Goal: Find specific page/section: Find specific page/section

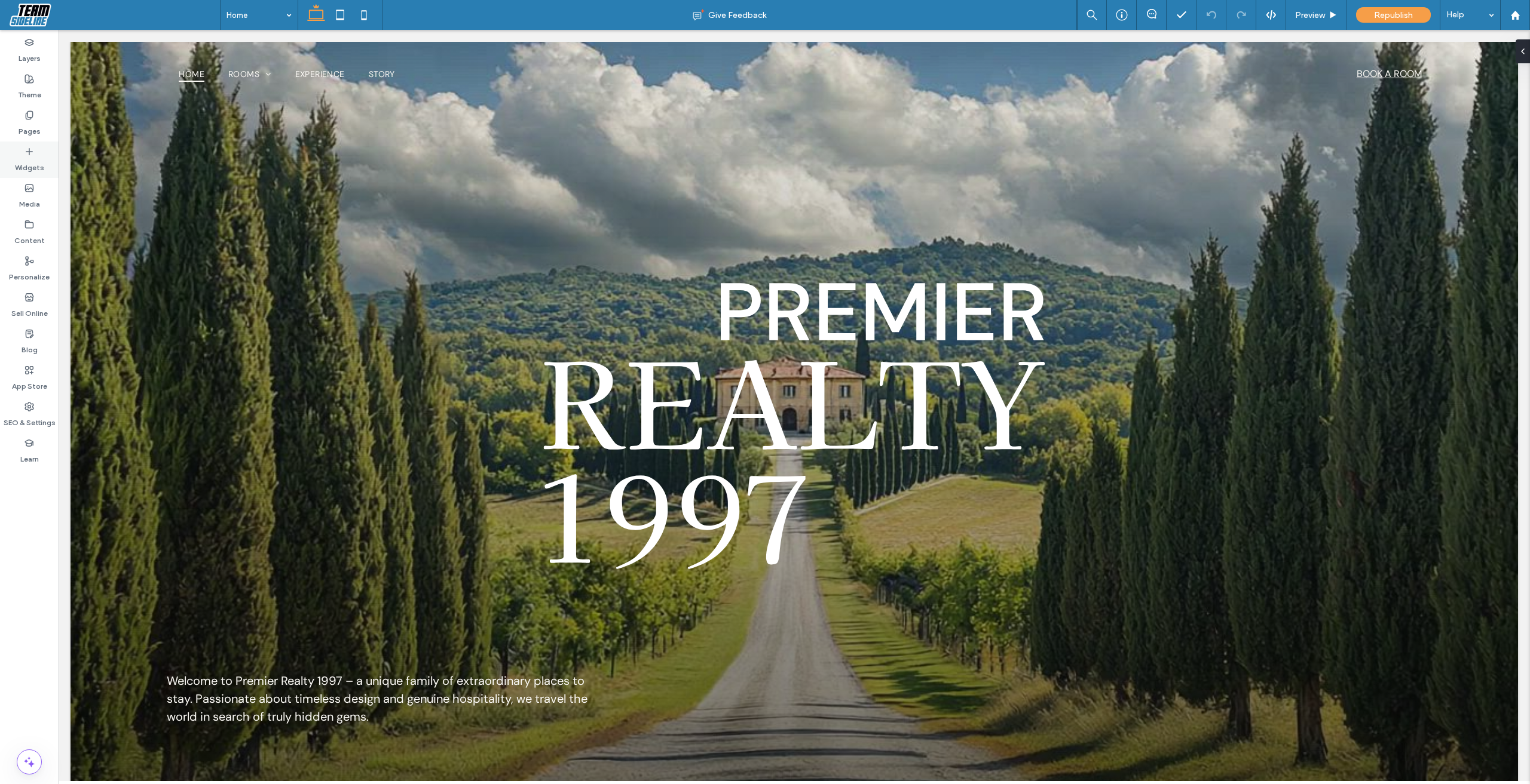
click at [36, 164] on label "Widgets" at bounding box center [29, 165] width 29 height 17
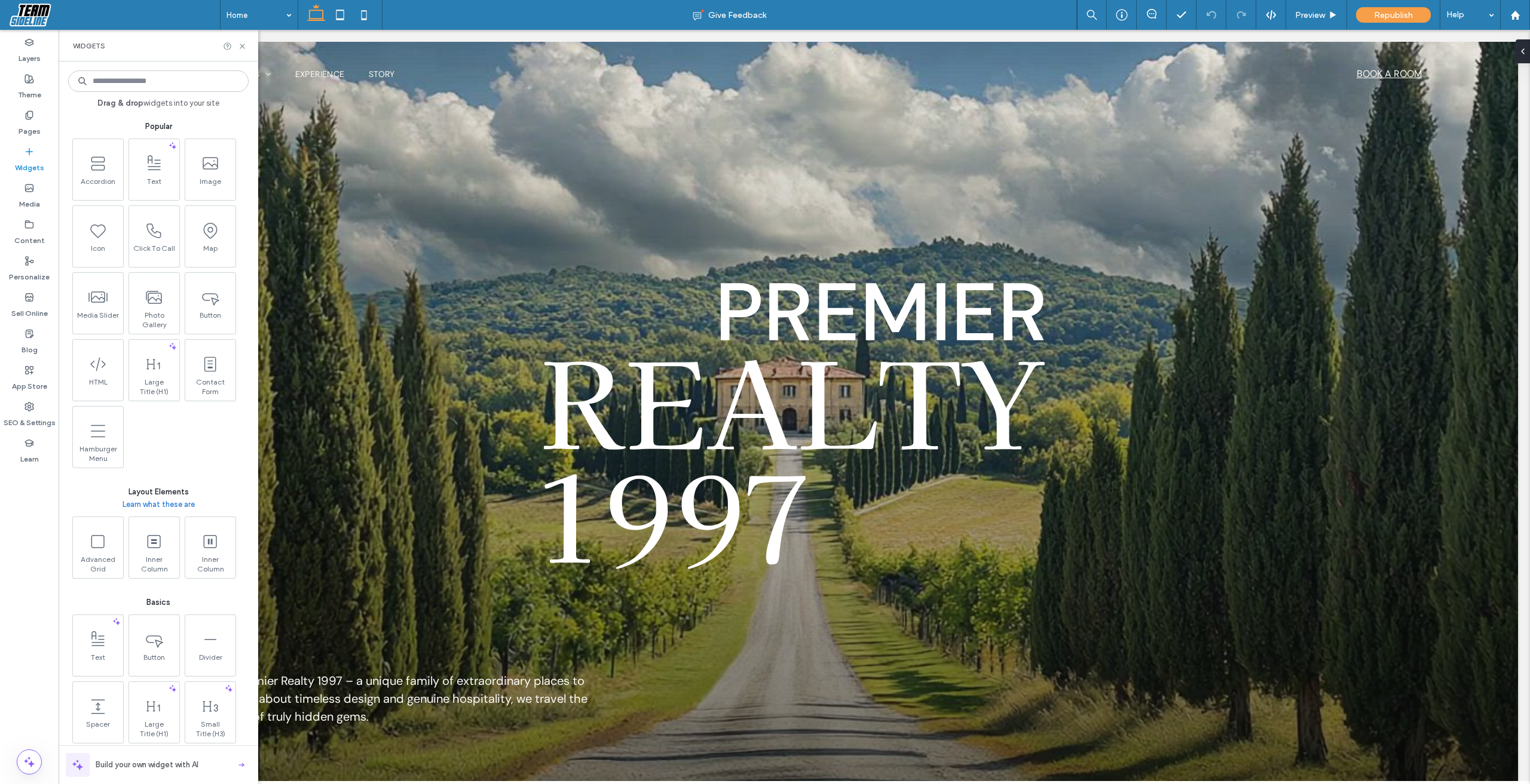
click at [180, 77] on input at bounding box center [158, 81] width 181 height 22
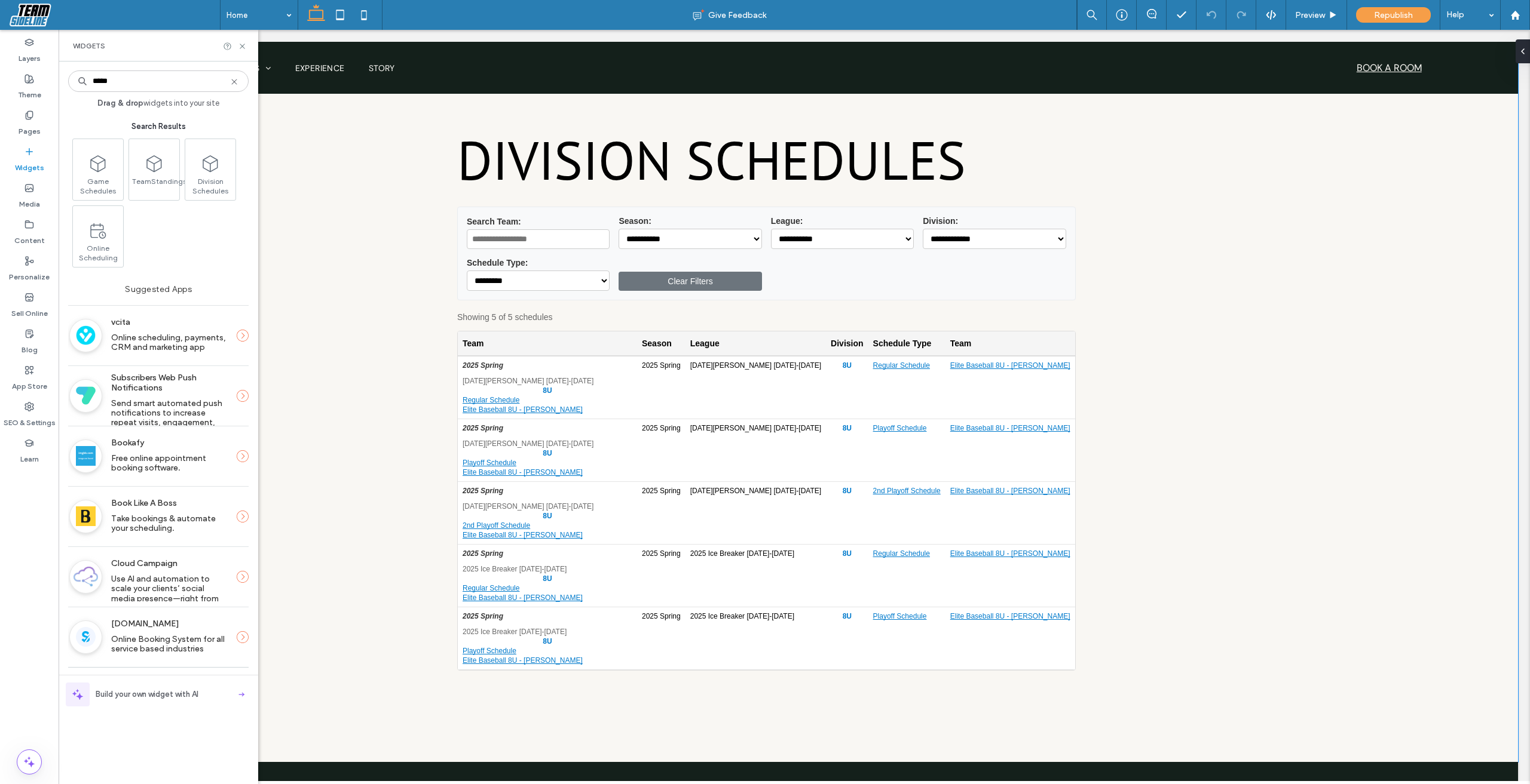
scroll to position [717, 0]
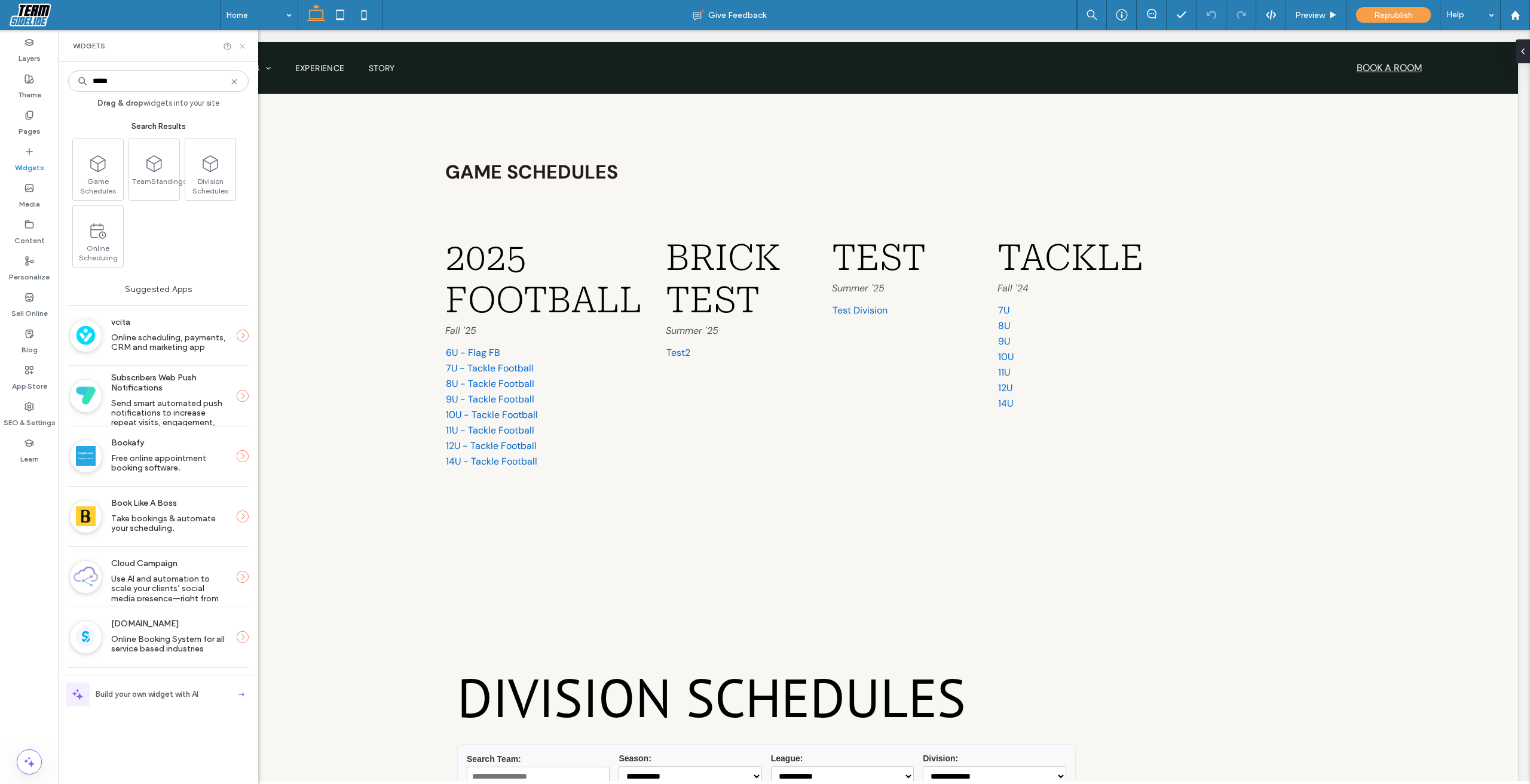
type input "*****"
click at [238, 43] on icon at bounding box center [241, 46] width 9 height 9
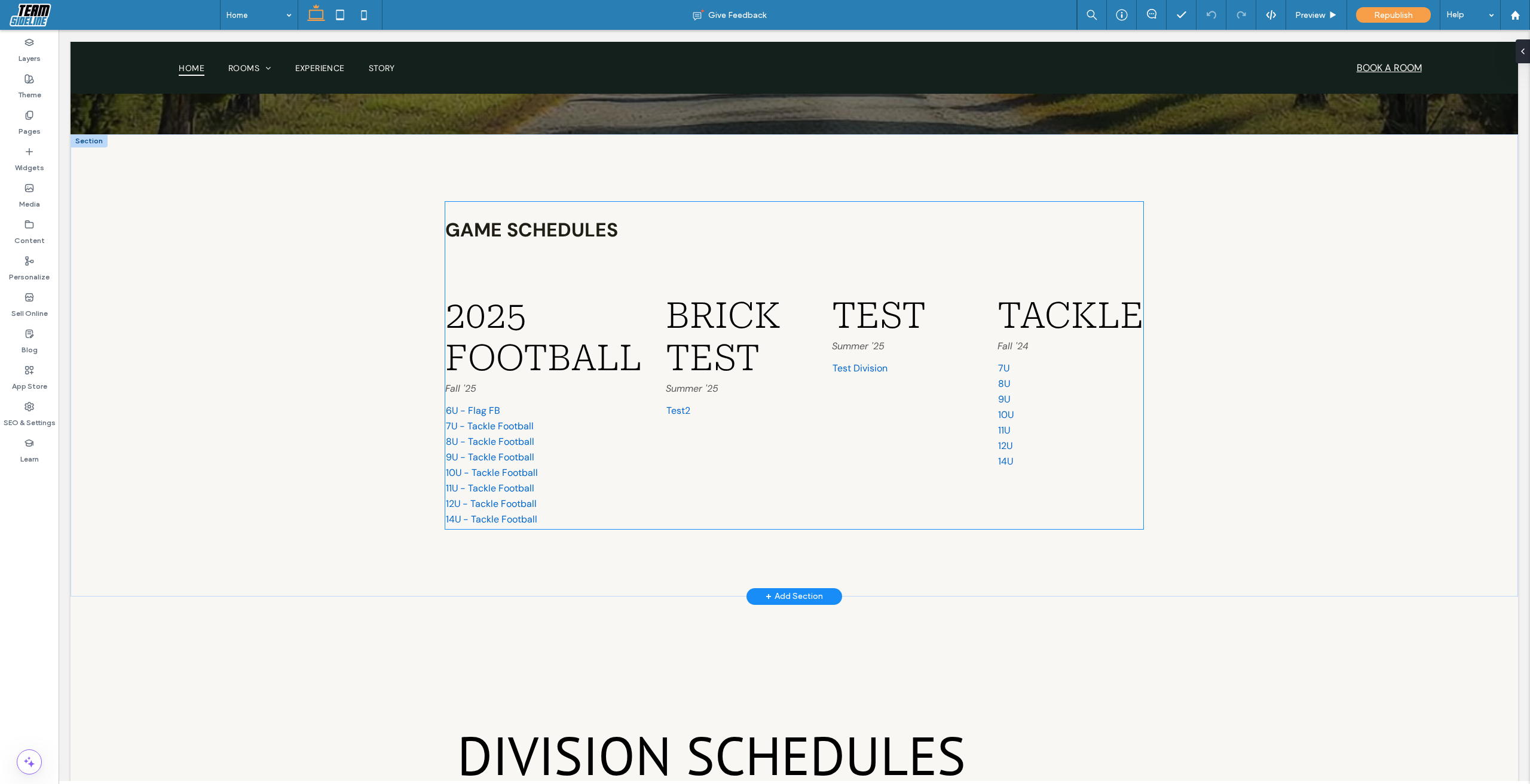
scroll to position [657, 0]
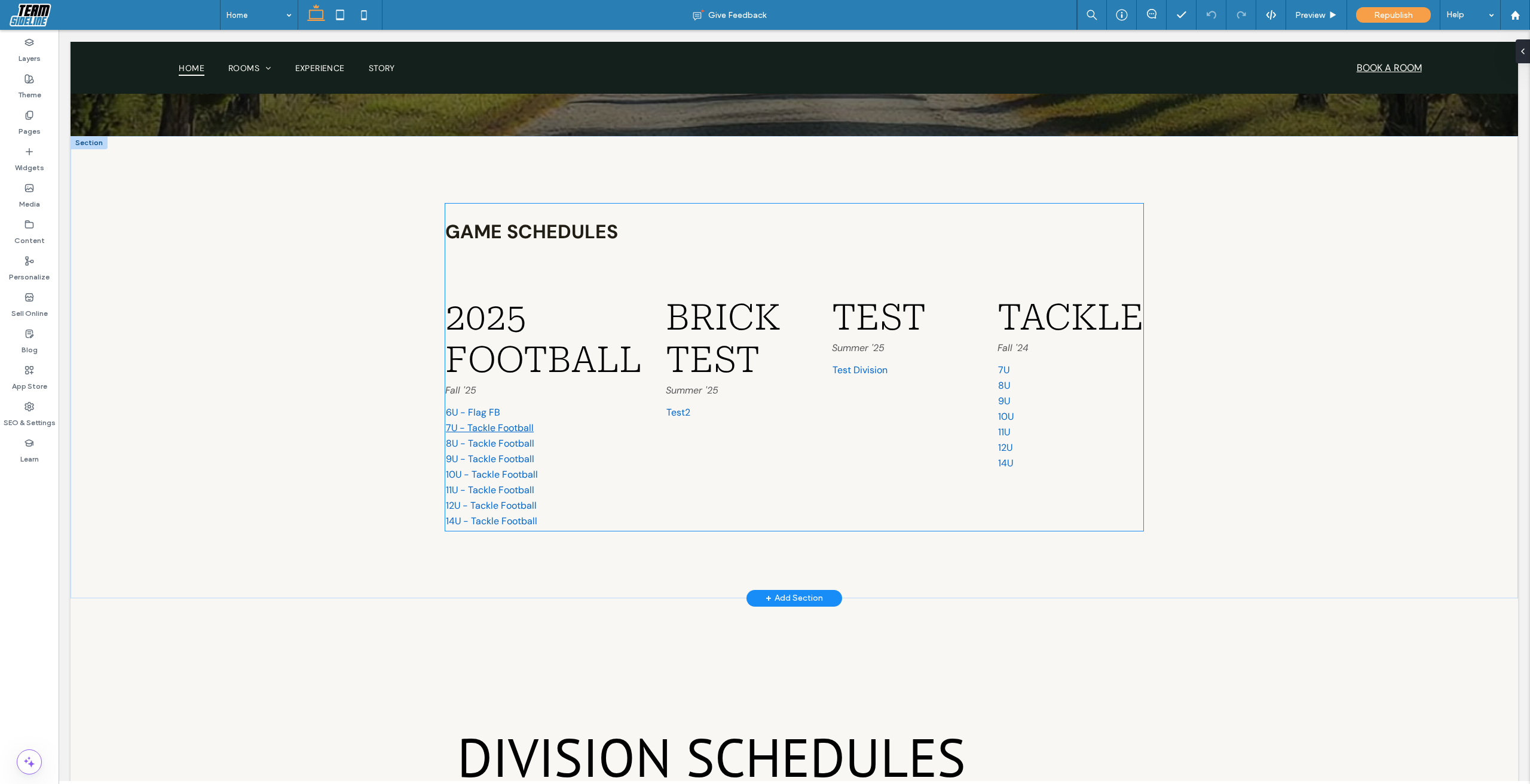
click at [484, 426] on link "7U - Tackle Football" at bounding box center [490, 428] width 88 height 13
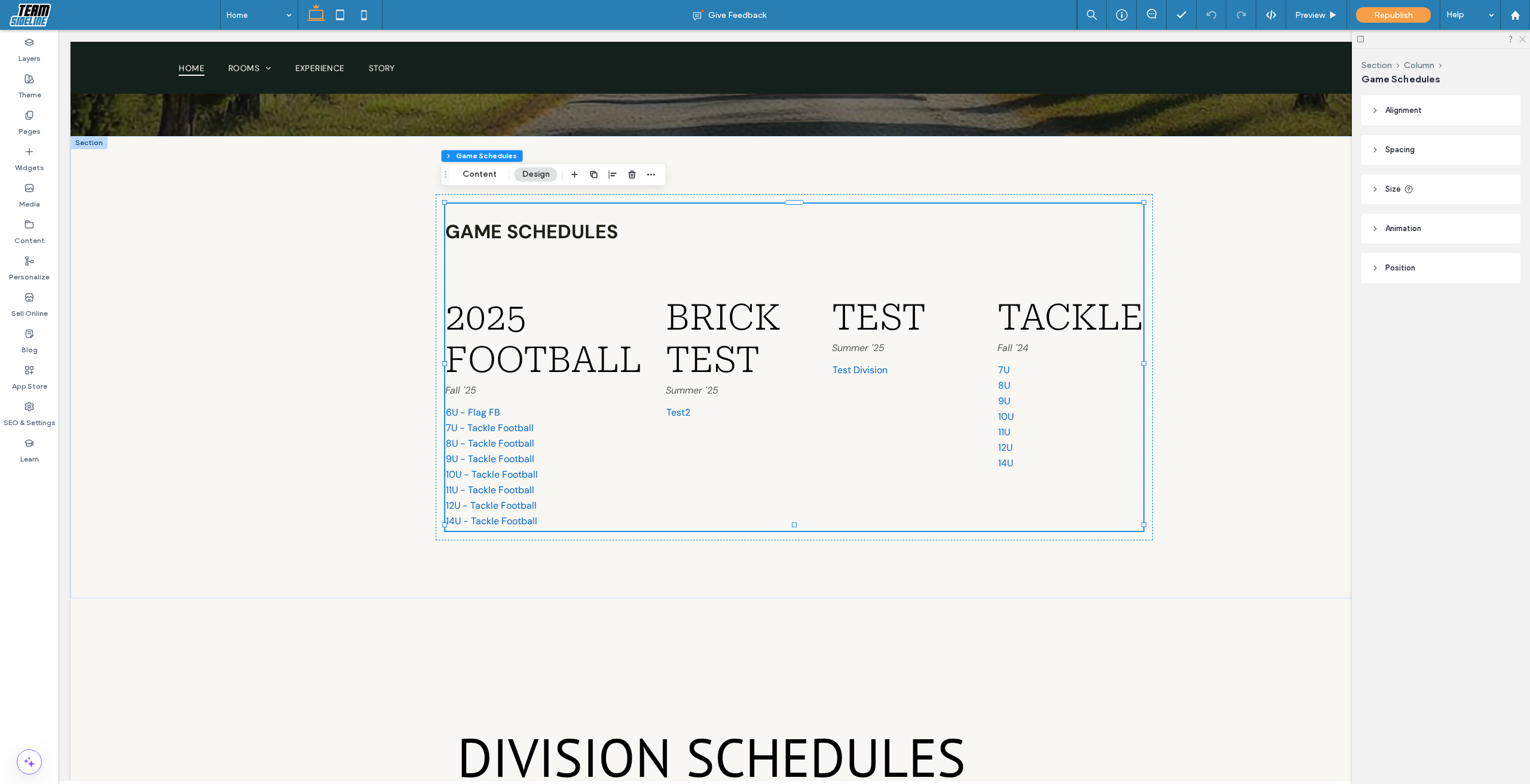
click at [1520, 42] on use at bounding box center [1522, 39] width 7 height 7
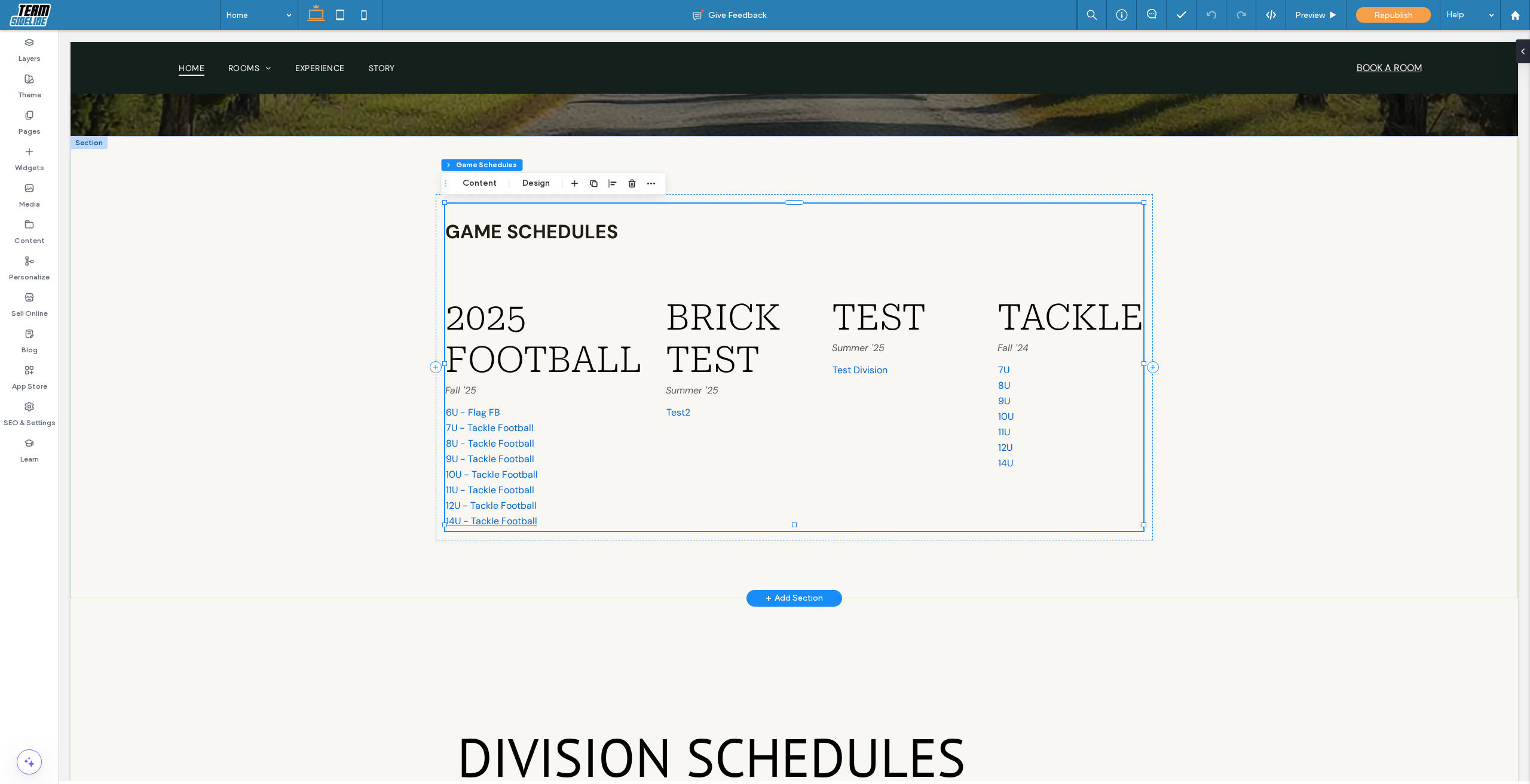
click at [478, 515] on link "14U - Tackle Football" at bounding box center [491, 521] width 91 height 13
click at [998, 457] on link "14U" at bounding box center [1005, 463] width 15 height 13
click at [1003, 444] on link "12U" at bounding box center [1005, 447] width 15 height 13
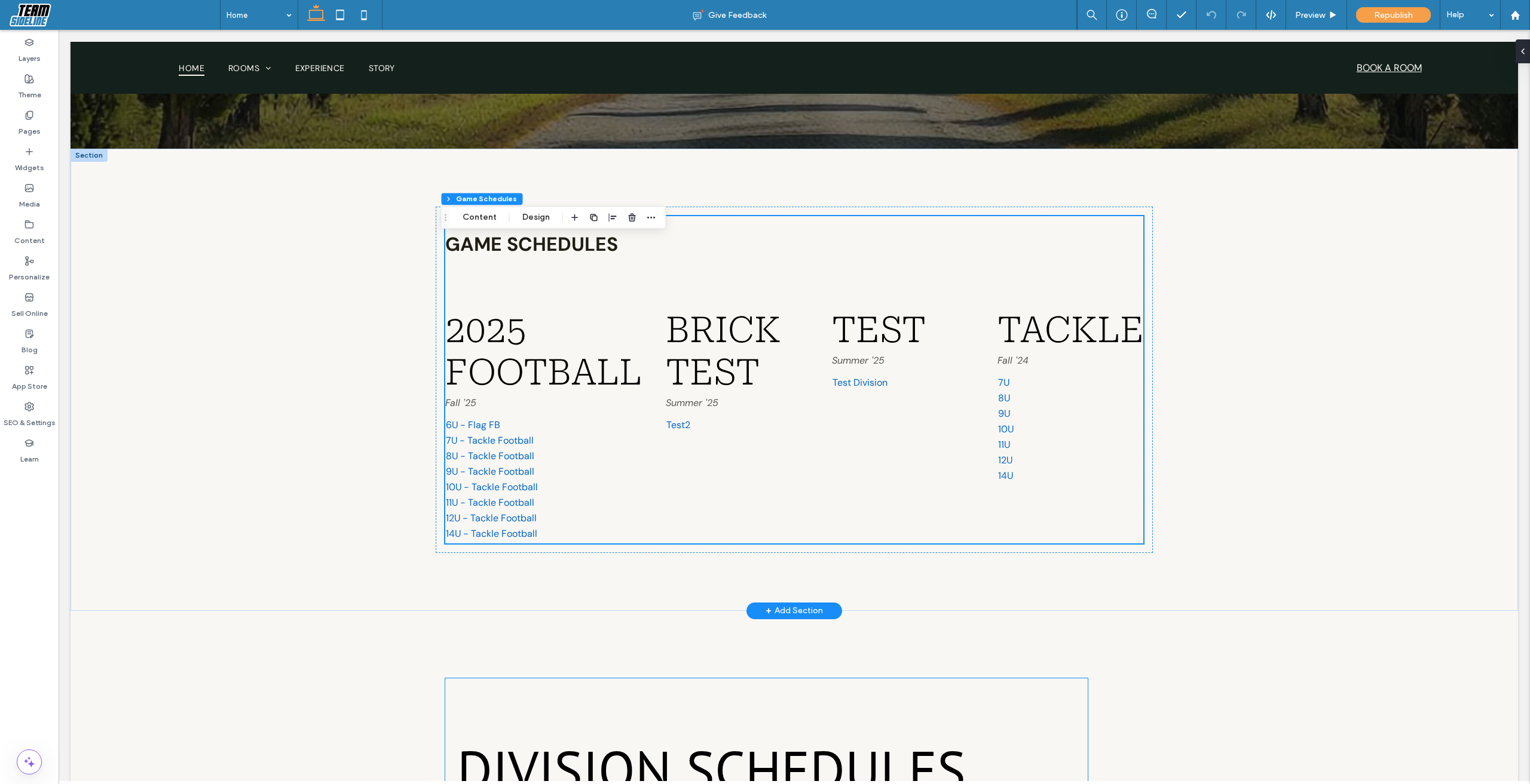
scroll to position [598, 0]
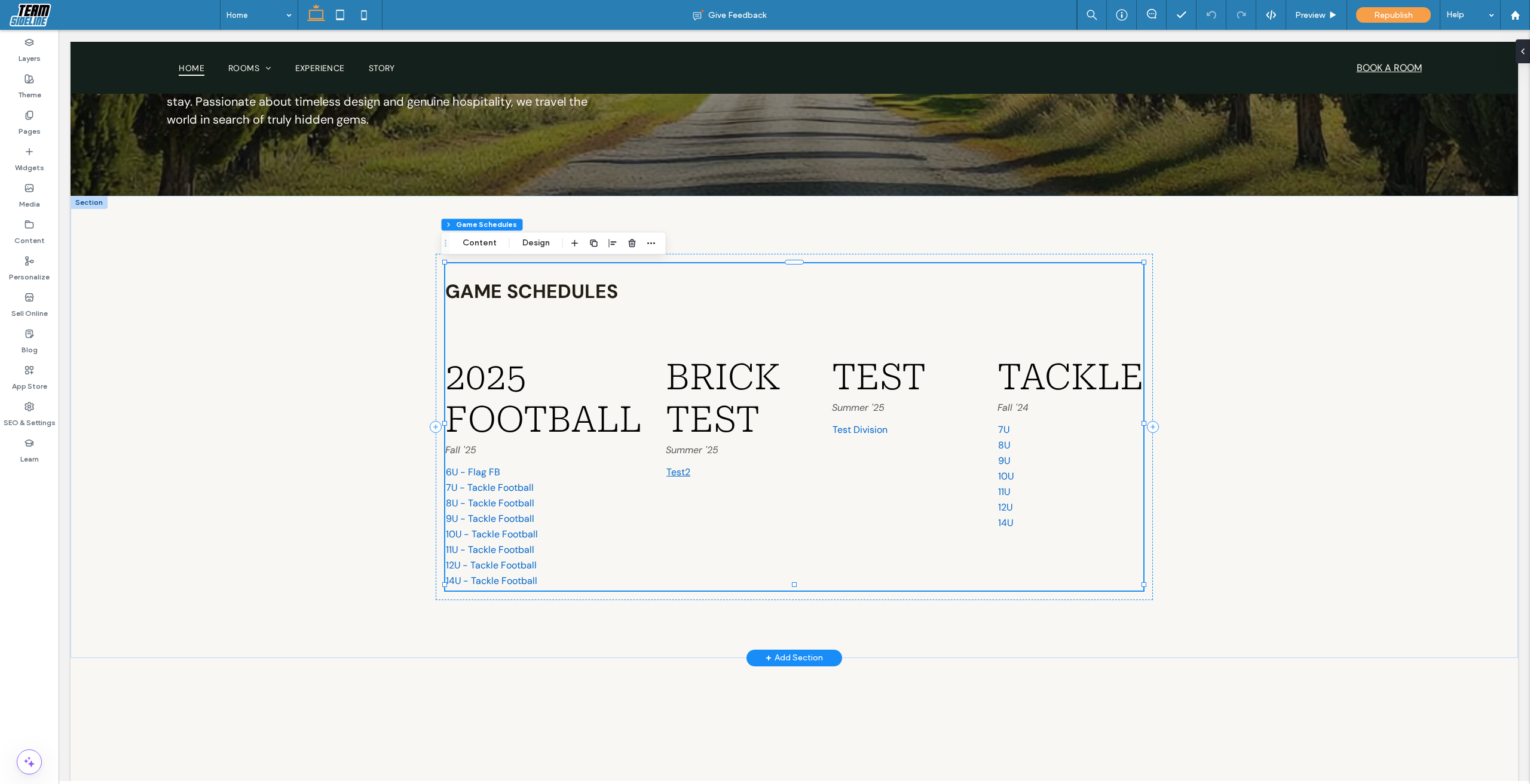
click at [679, 468] on link "Test2" at bounding box center [678, 472] width 24 height 13
click at [474, 469] on link "6U - Flag FB" at bounding box center [472, 472] width 54 height 13
click at [478, 484] on link "7U - Tackle Football" at bounding box center [490, 488] width 88 height 13
click at [482, 497] on link "8U - Tackle Football" at bounding box center [490, 503] width 88 height 13
click at [489, 512] on link "9U - Tackle Football" at bounding box center [490, 518] width 88 height 13
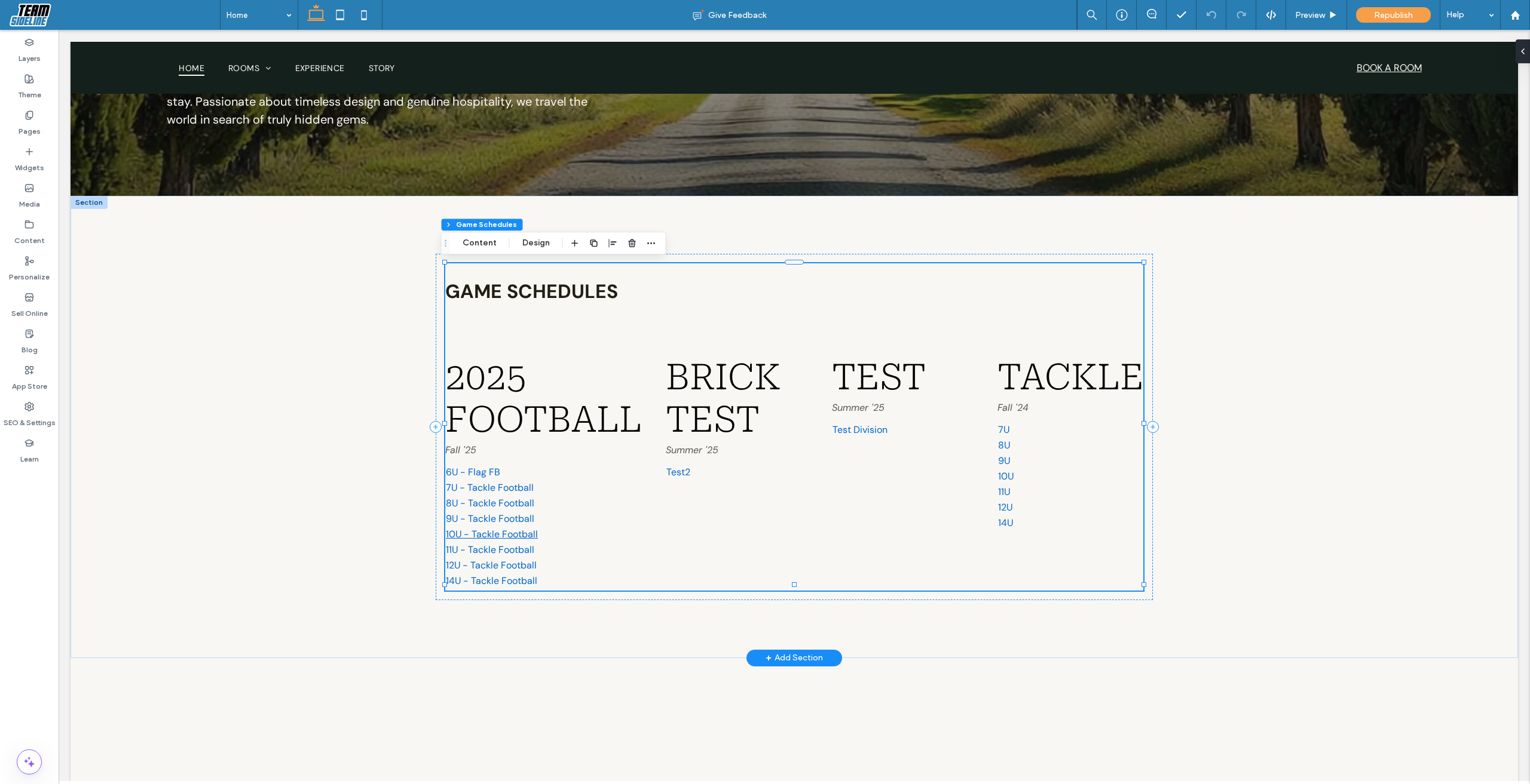
click at [496, 529] on link "10U - Tackle Football" at bounding box center [492, 534] width 92 height 13
click at [501, 544] on link "11U - Tackle Football" at bounding box center [490, 549] width 88 height 13
click at [508, 559] on link "12U - Tackle Football" at bounding box center [491, 565] width 91 height 13
click at [1373, 321] on div "Game Schedules 2025 Football Fall '25 6U - Flag FB 7U - Tackle Football 8U - Ta…" at bounding box center [794, 427] width 1448 height 462
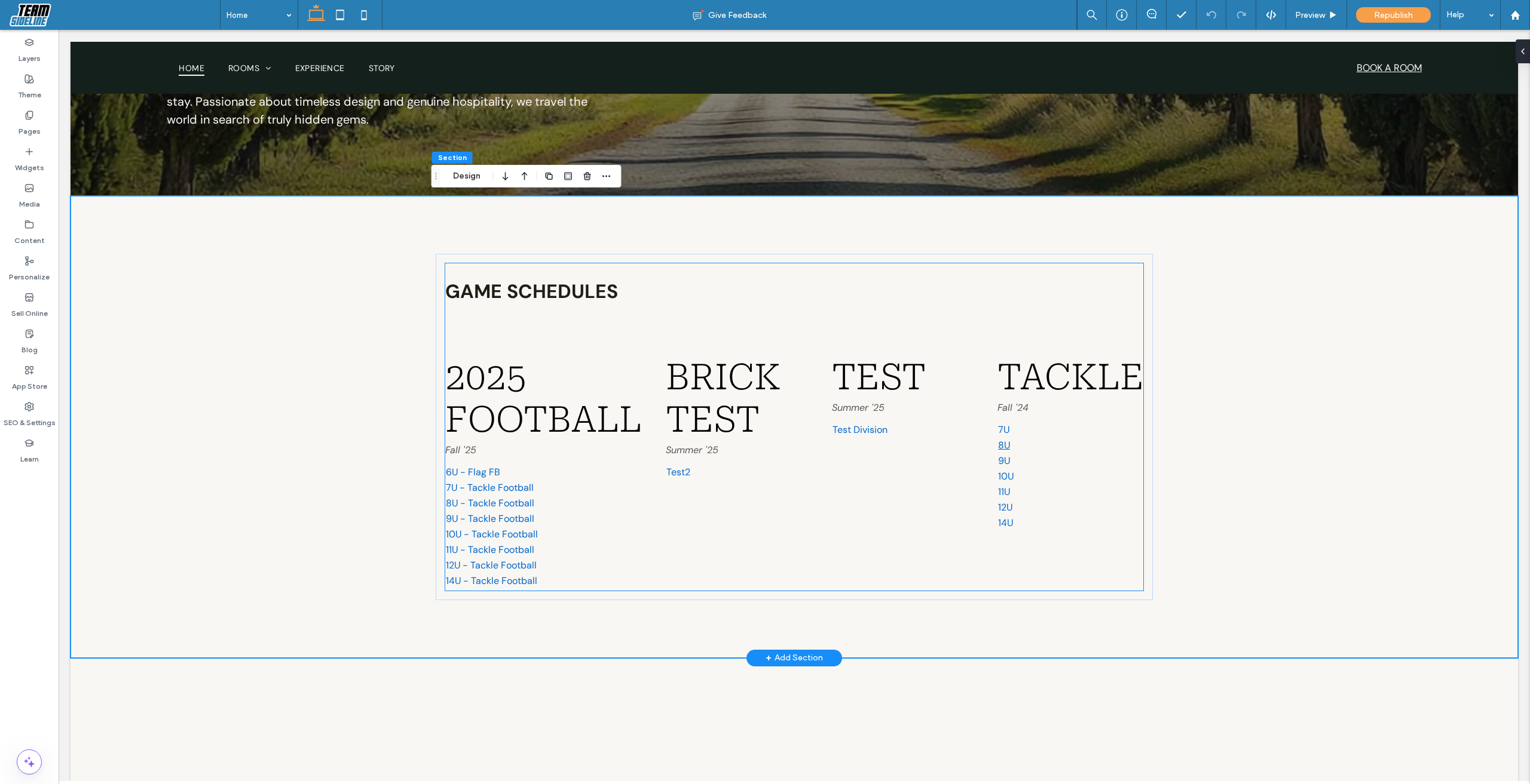
click at [1002, 440] on link "8U" at bounding box center [1004, 445] width 12 height 13
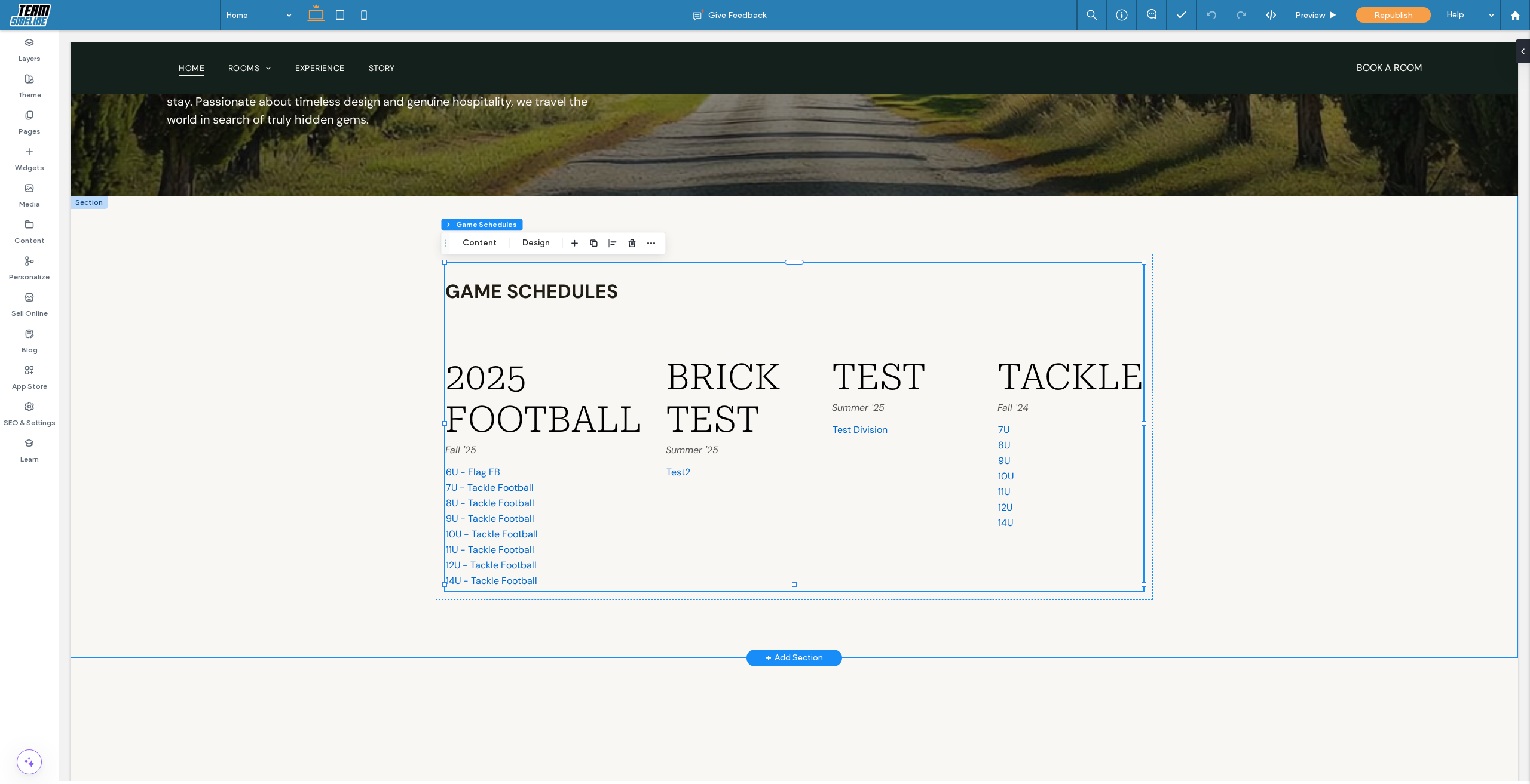
click at [1317, 344] on div "Game Schedules 2025 Football Fall '25 6U - Flag FB 7U - Tackle Football 8U - Ta…" at bounding box center [794, 427] width 1448 height 462
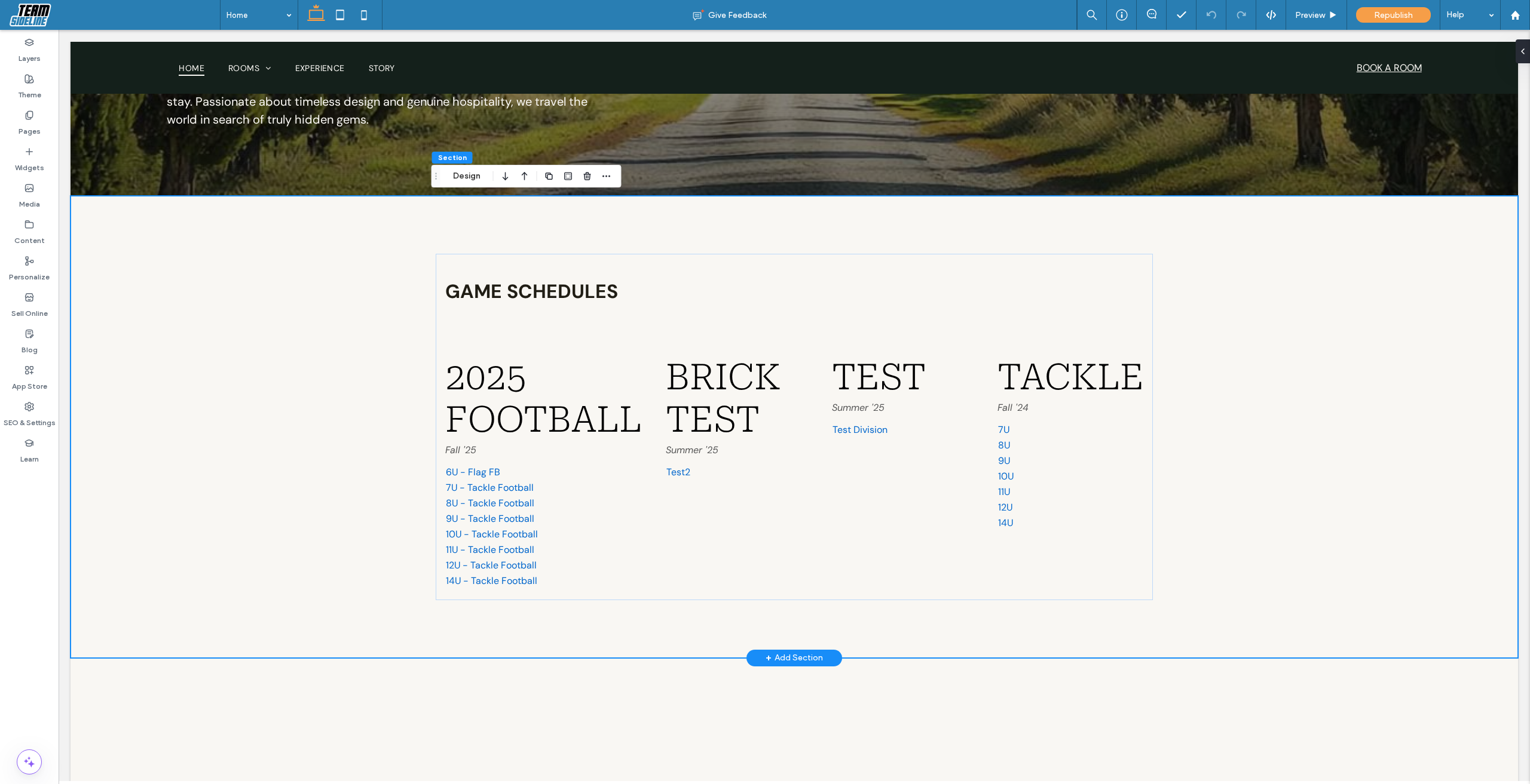
click at [1250, 325] on div "Game Schedules 2025 Football Fall '25 6U - Flag FB 7U - Tackle Football 8U - Ta…" at bounding box center [794, 427] width 1448 height 462
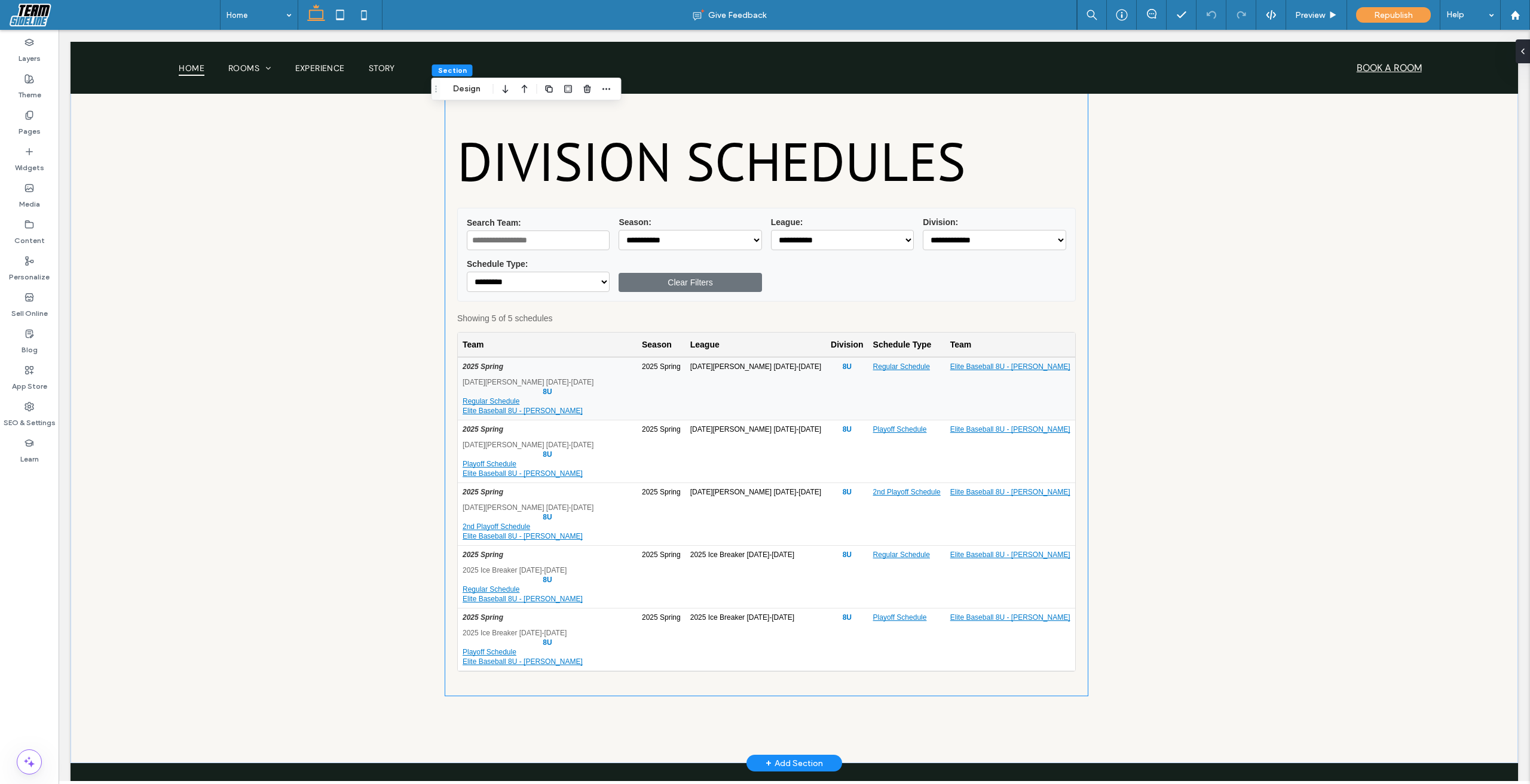
scroll to position [1195, 0]
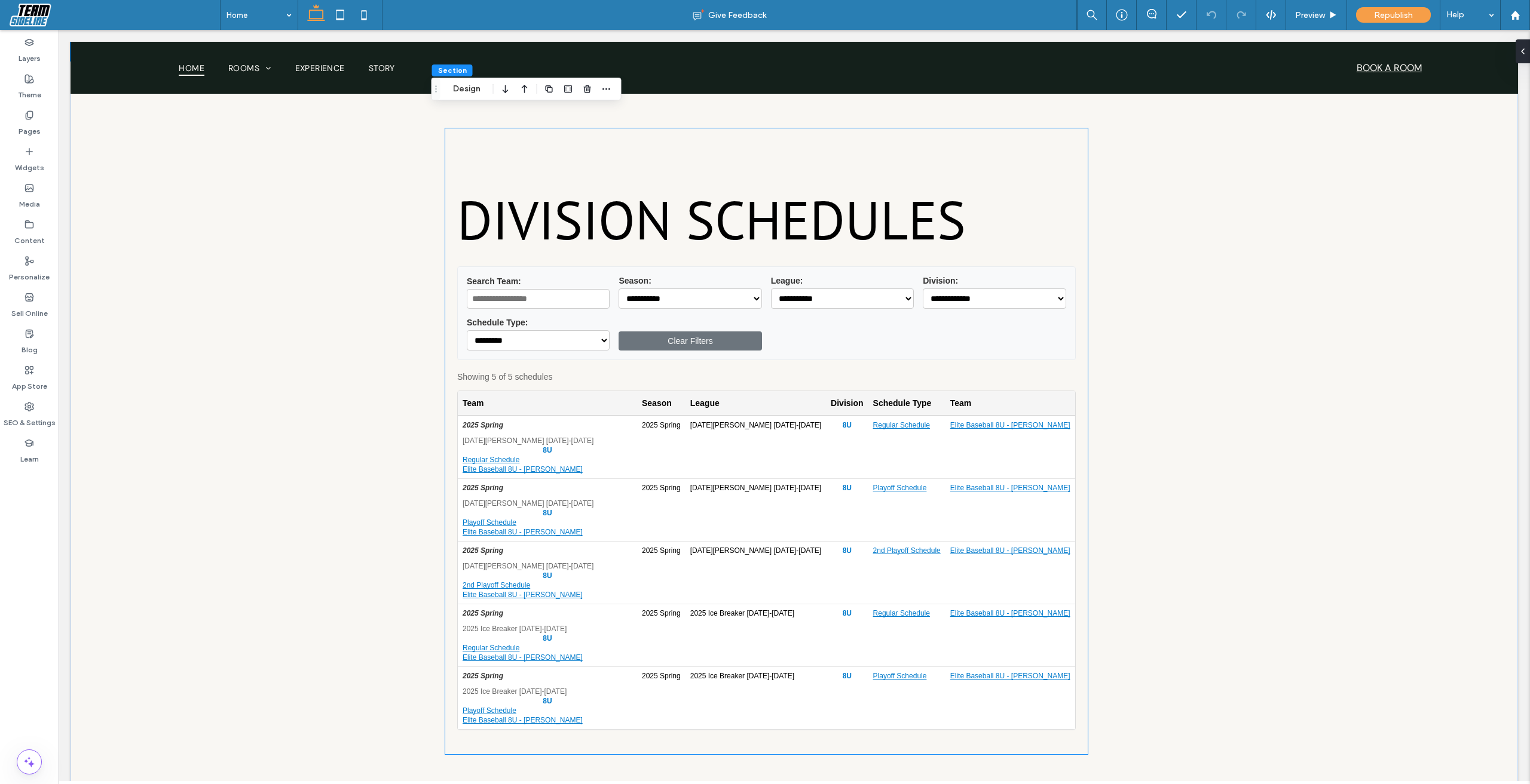
click at [685, 293] on select "**********" at bounding box center [690, 298] width 143 height 21
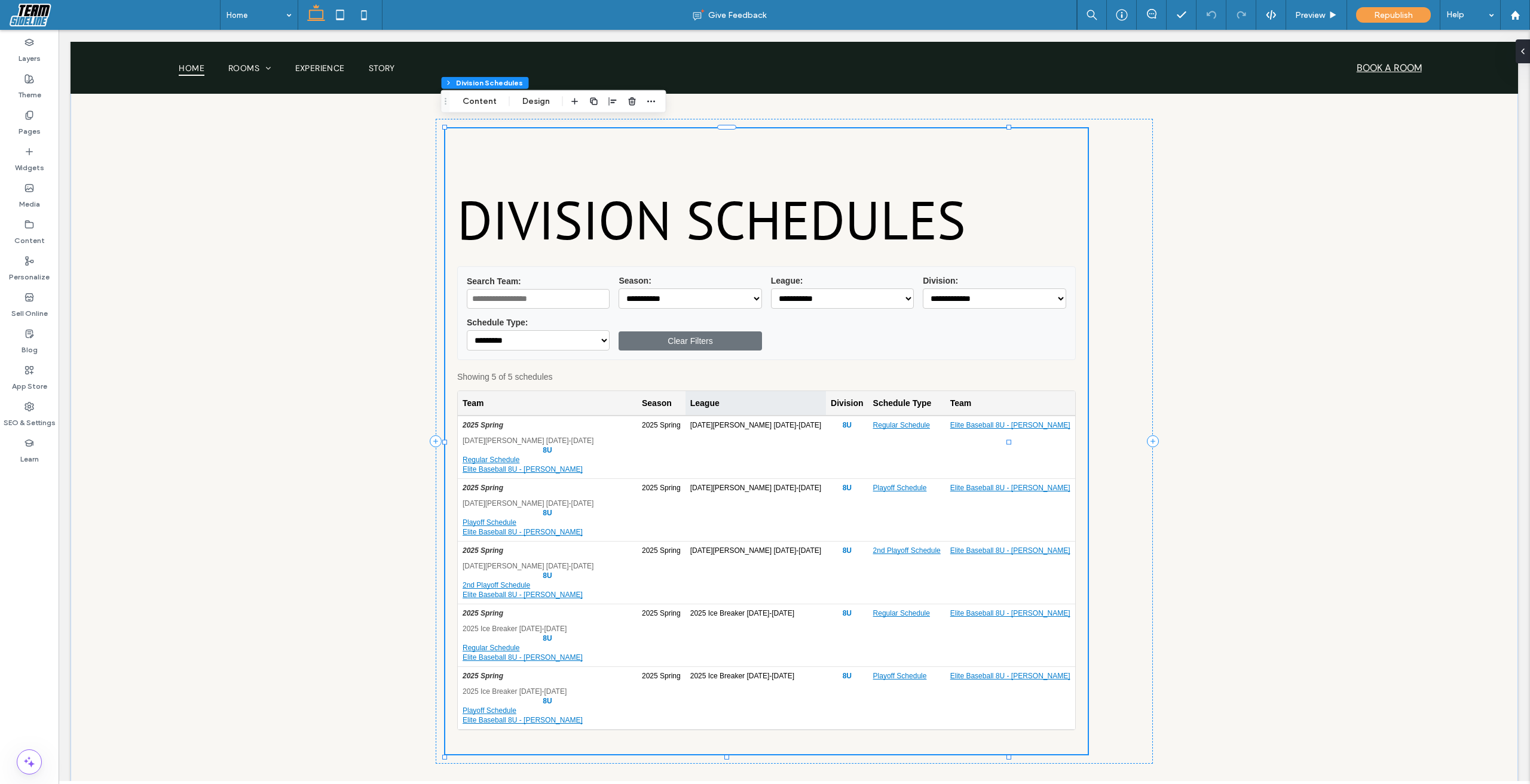
click at [767, 392] on th "League" at bounding box center [755, 403] width 140 height 25
click at [517, 465] on div "Elite Baseball 8U - Mack" at bounding box center [547, 469] width 170 height 9
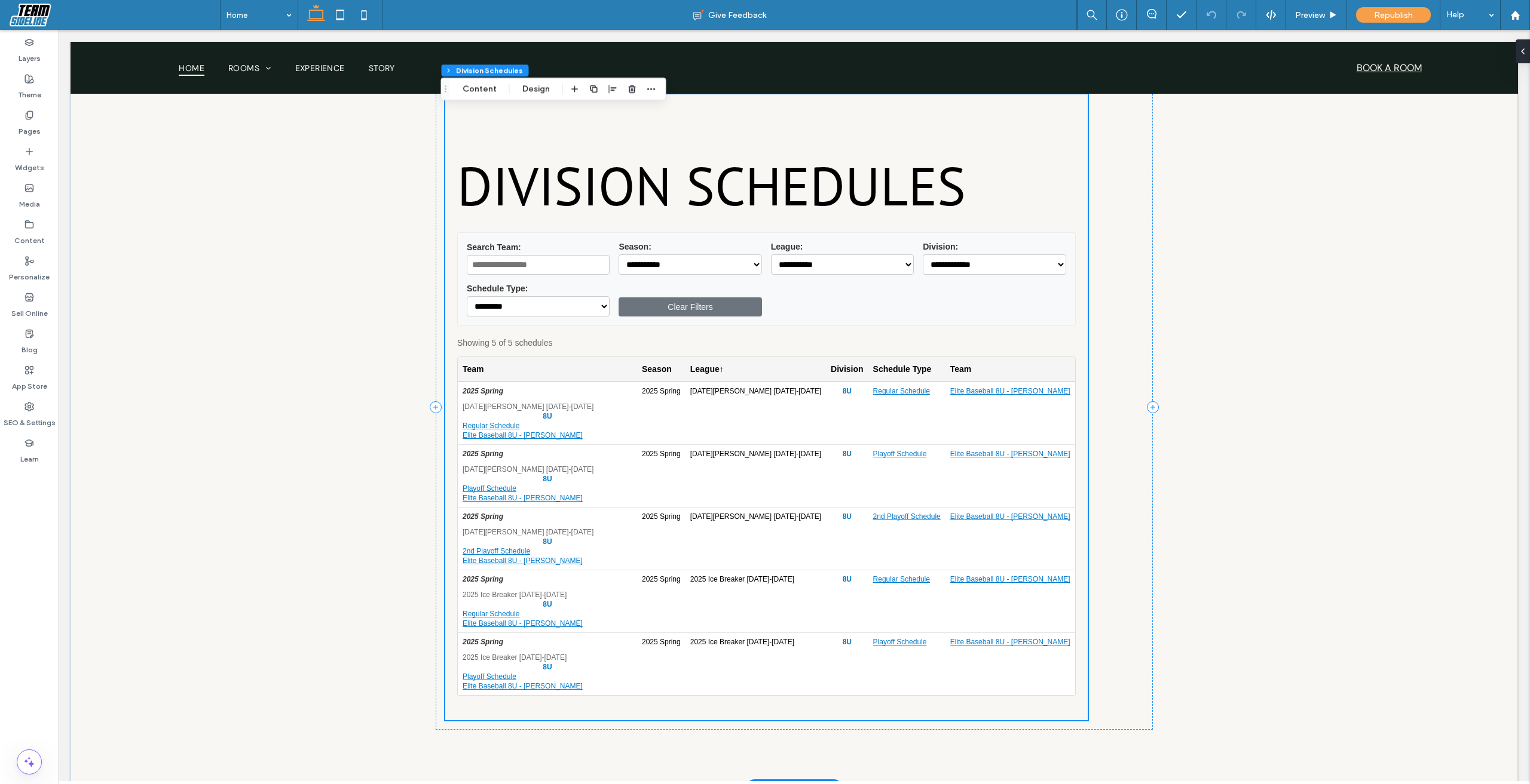
scroll to position [1135, 0]
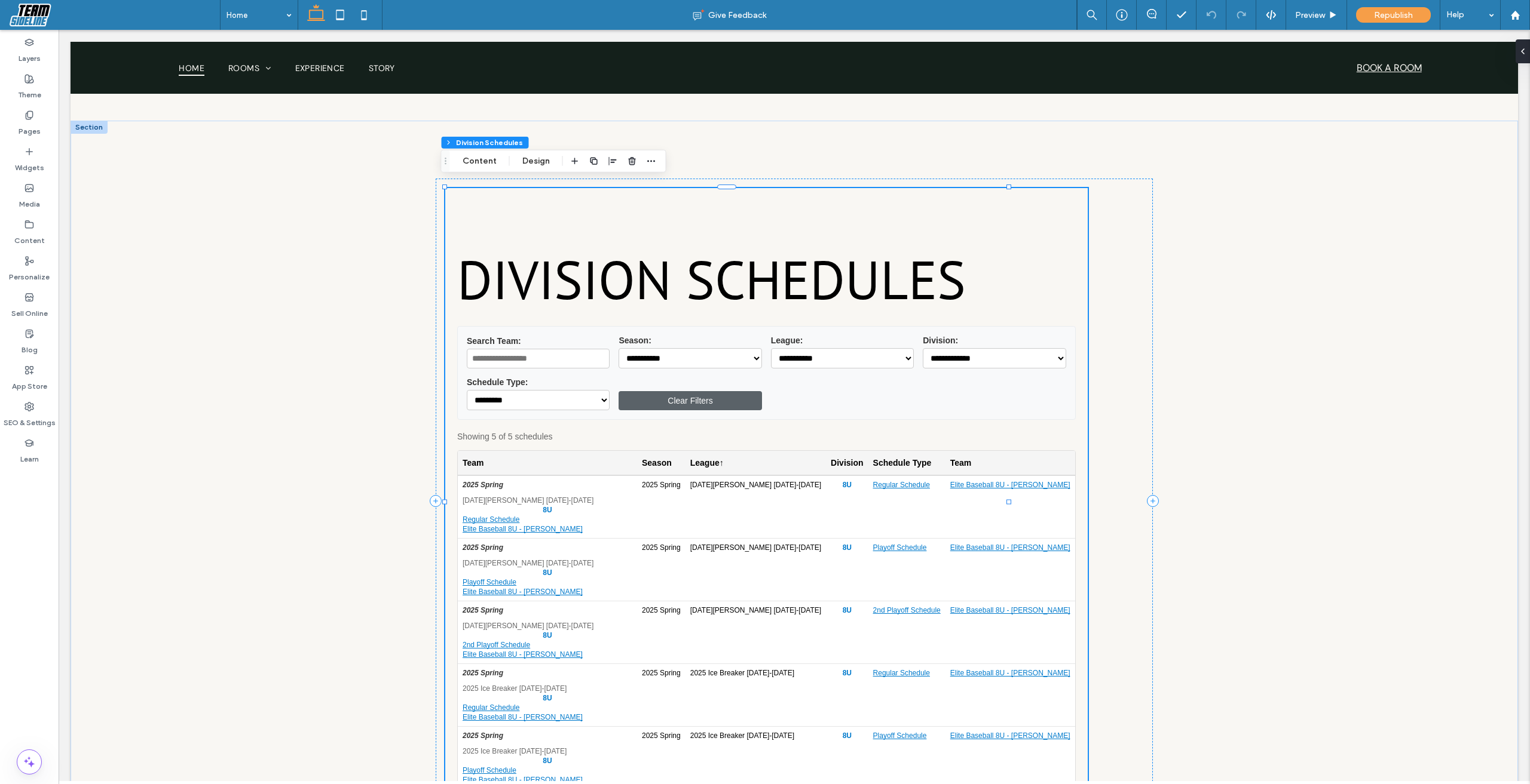
click at [640, 396] on button "Clear Filters" at bounding box center [690, 400] width 143 height 19
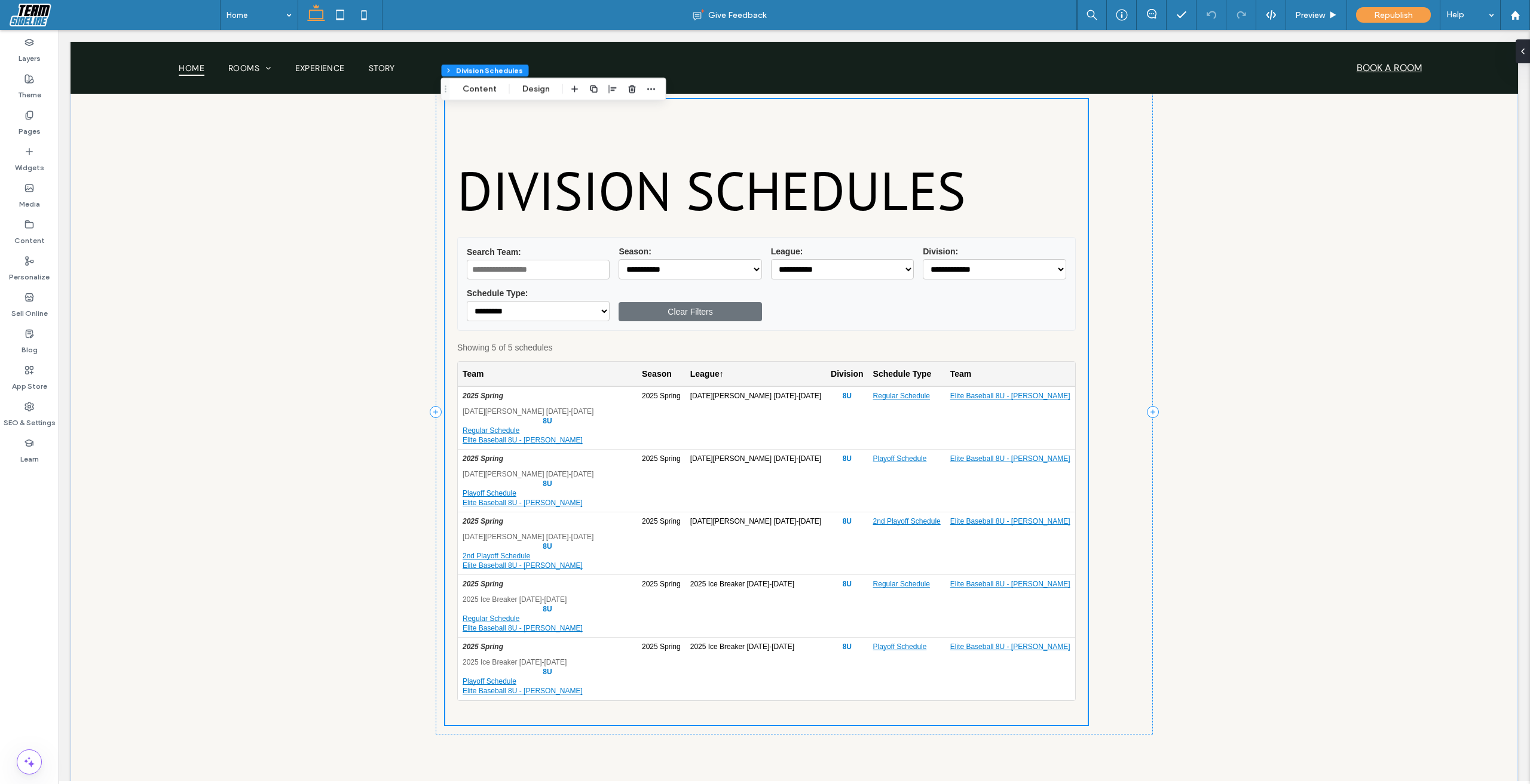
scroll to position [1315, 0]
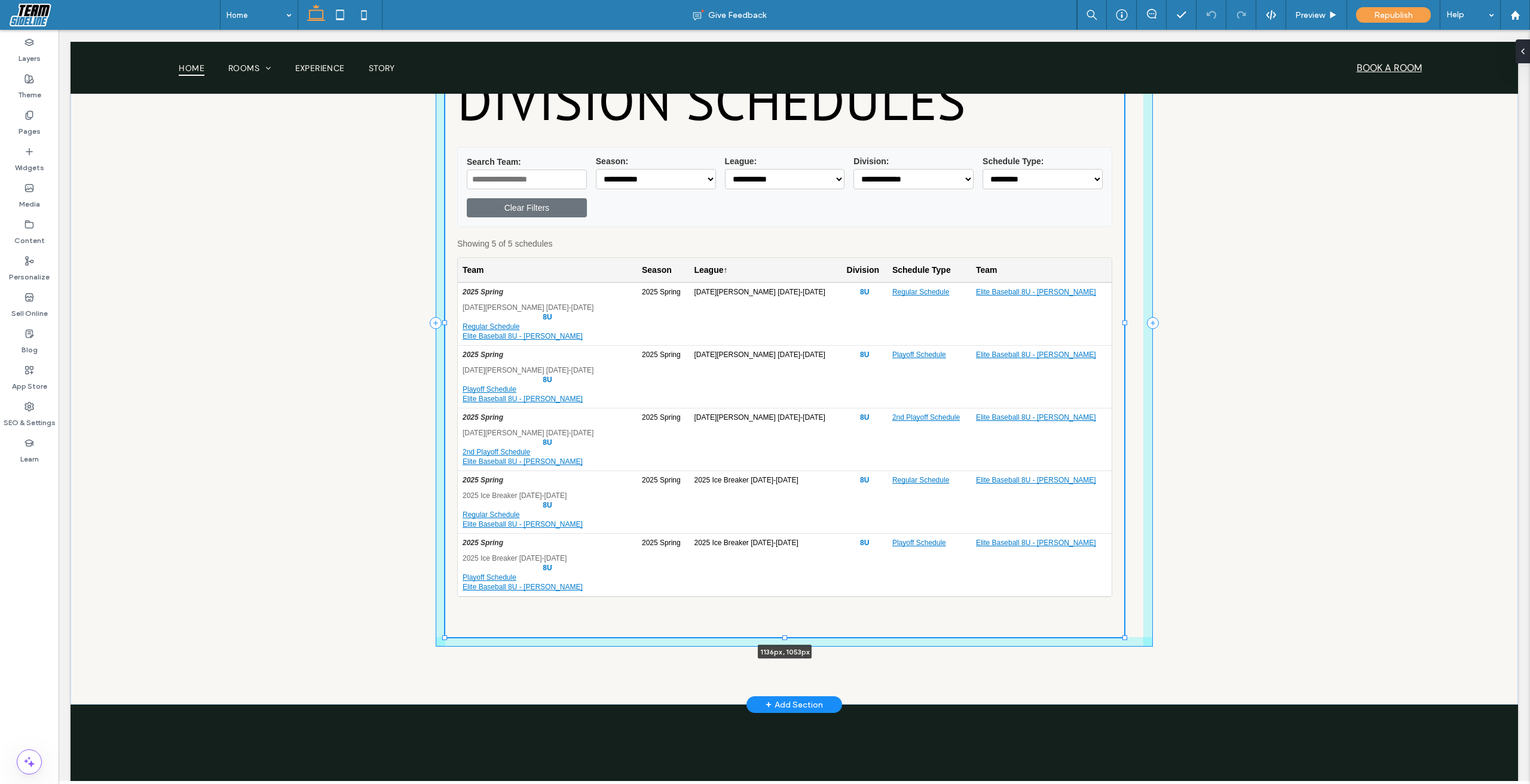
drag, startPoint x: 1006, startPoint y: 315, endPoint x: 1122, endPoint y: 314, distance: 116.0
click at [1122, 320] on div at bounding box center [1124, 322] width 5 height 5
type input "****"
click at [1122, 320] on div at bounding box center [1124, 322] width 5 height 5
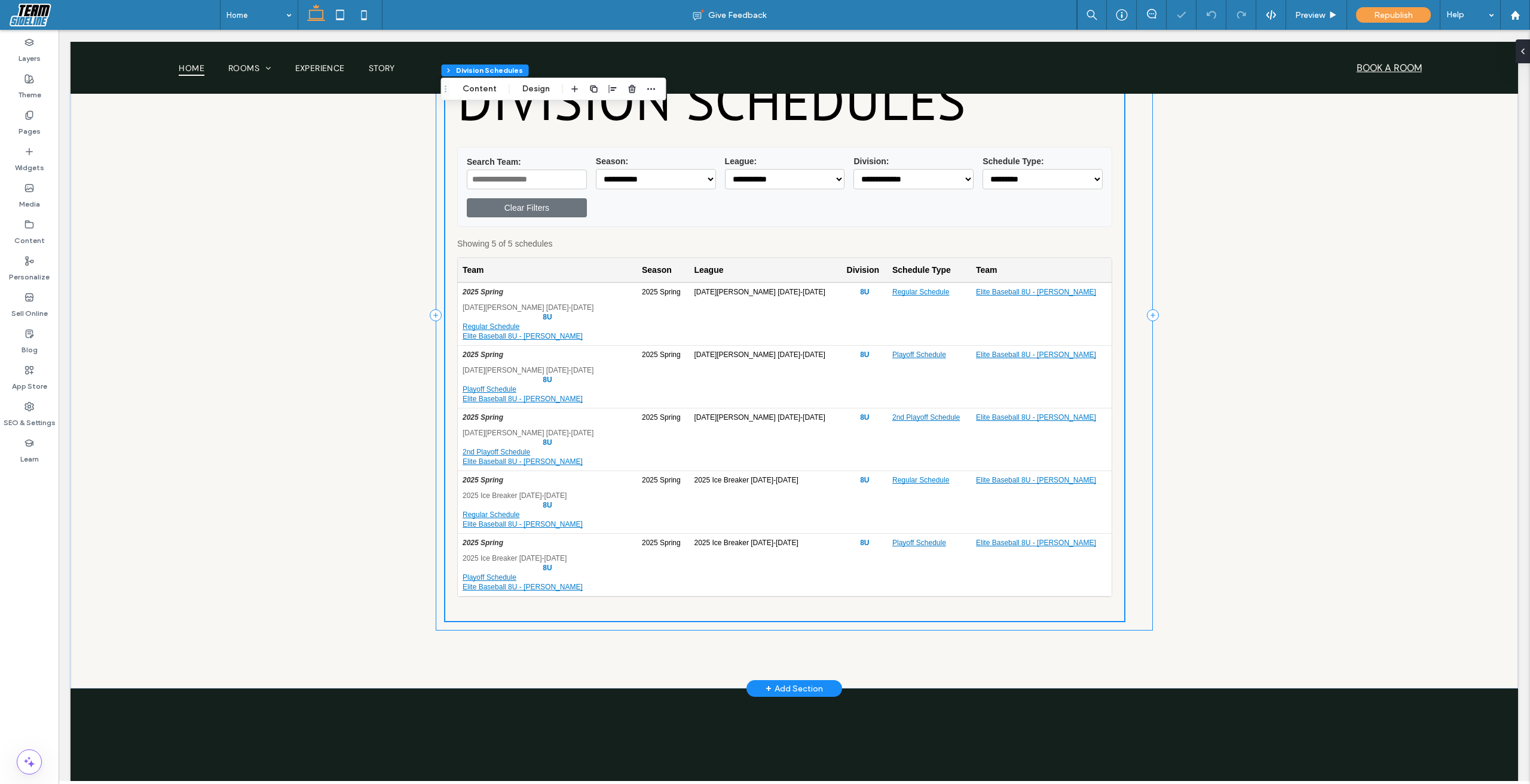
scroll to position [1307, 0]
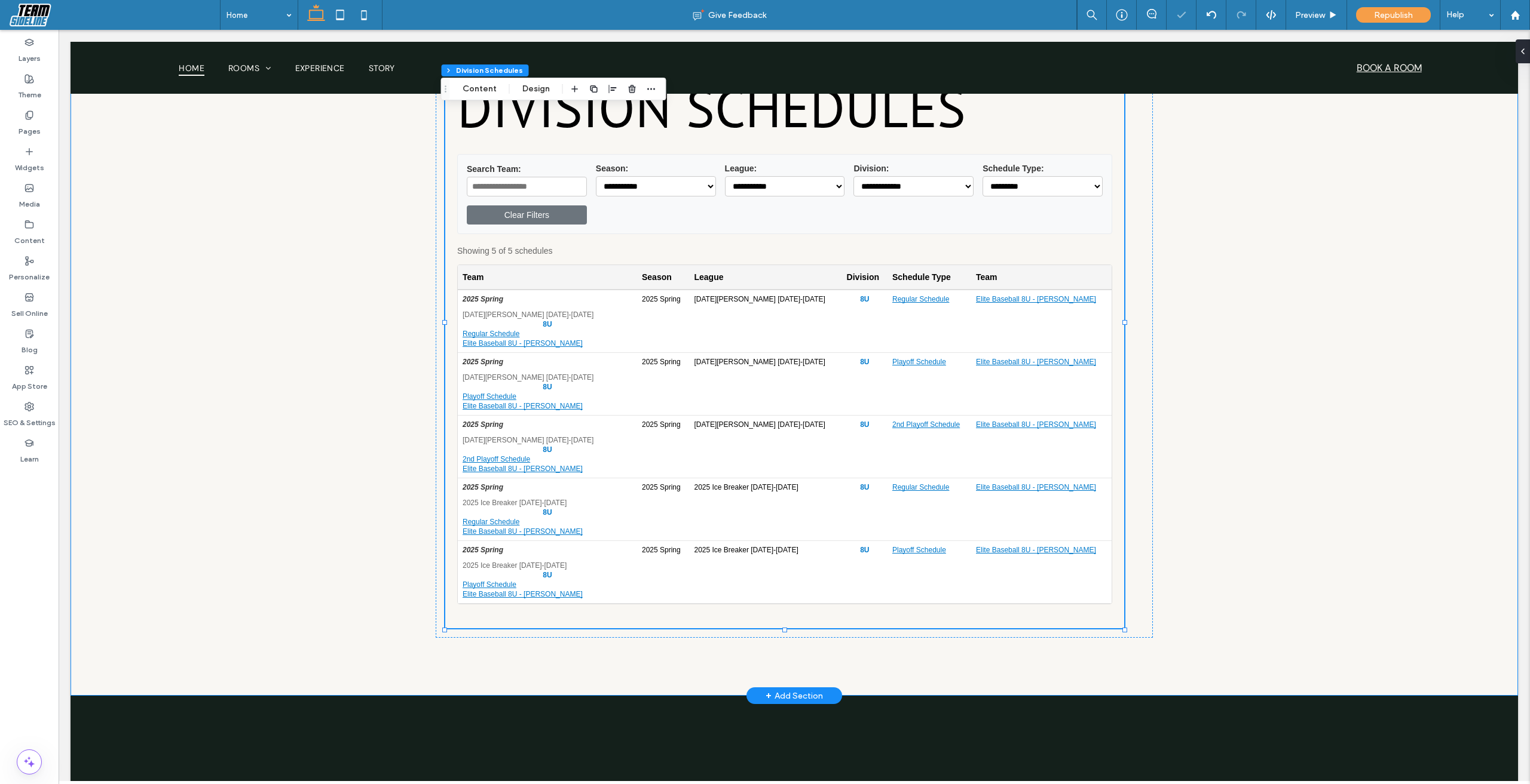
drag, startPoint x: 1270, startPoint y: 297, endPoint x: 1234, endPoint y: 300, distance: 36.1
click at [1270, 297] on div "**********" at bounding box center [794, 323] width 1448 height 748
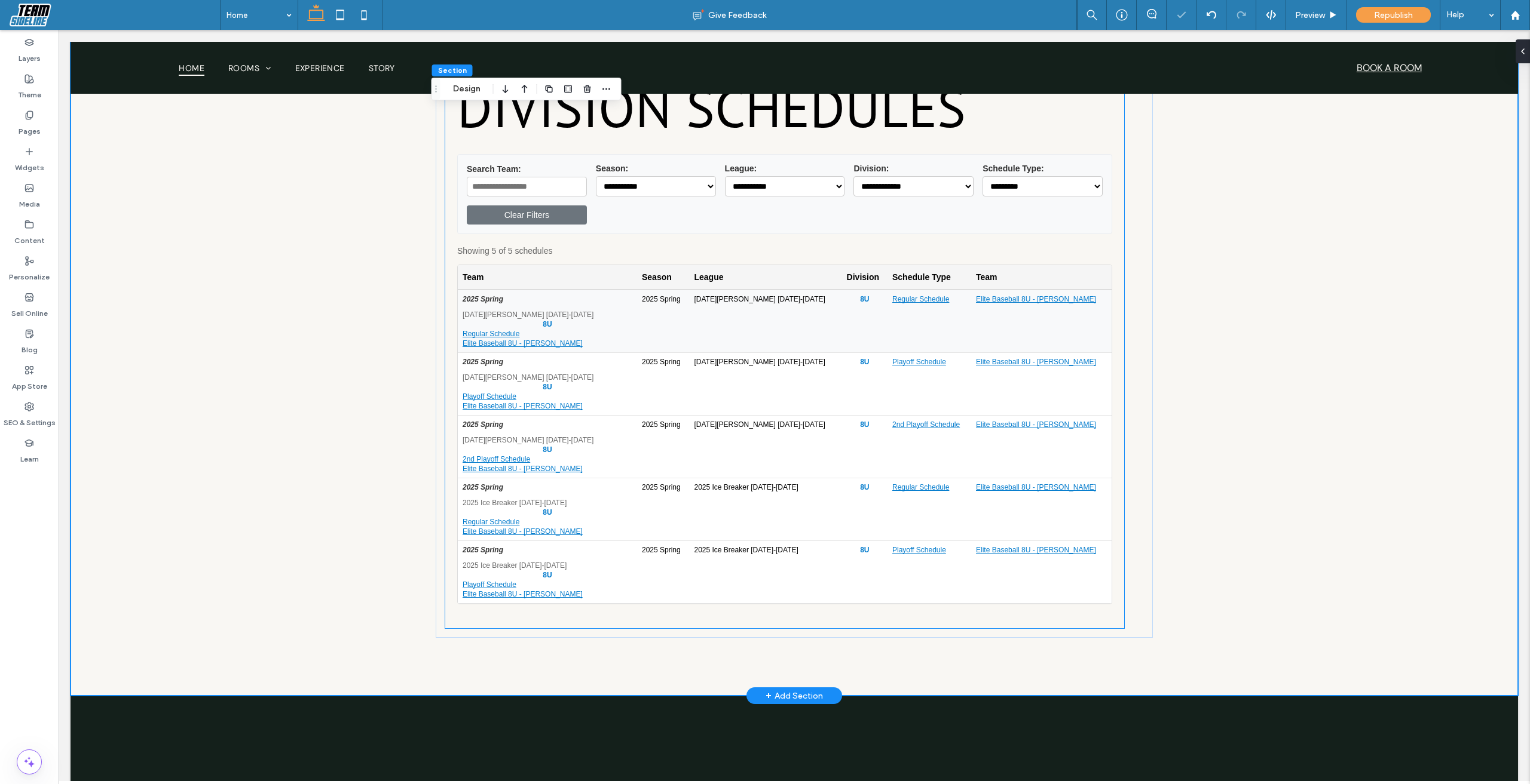
click at [994, 323] on td "Elite Baseball 8U - Mack" at bounding box center [1040, 321] width 140 height 64
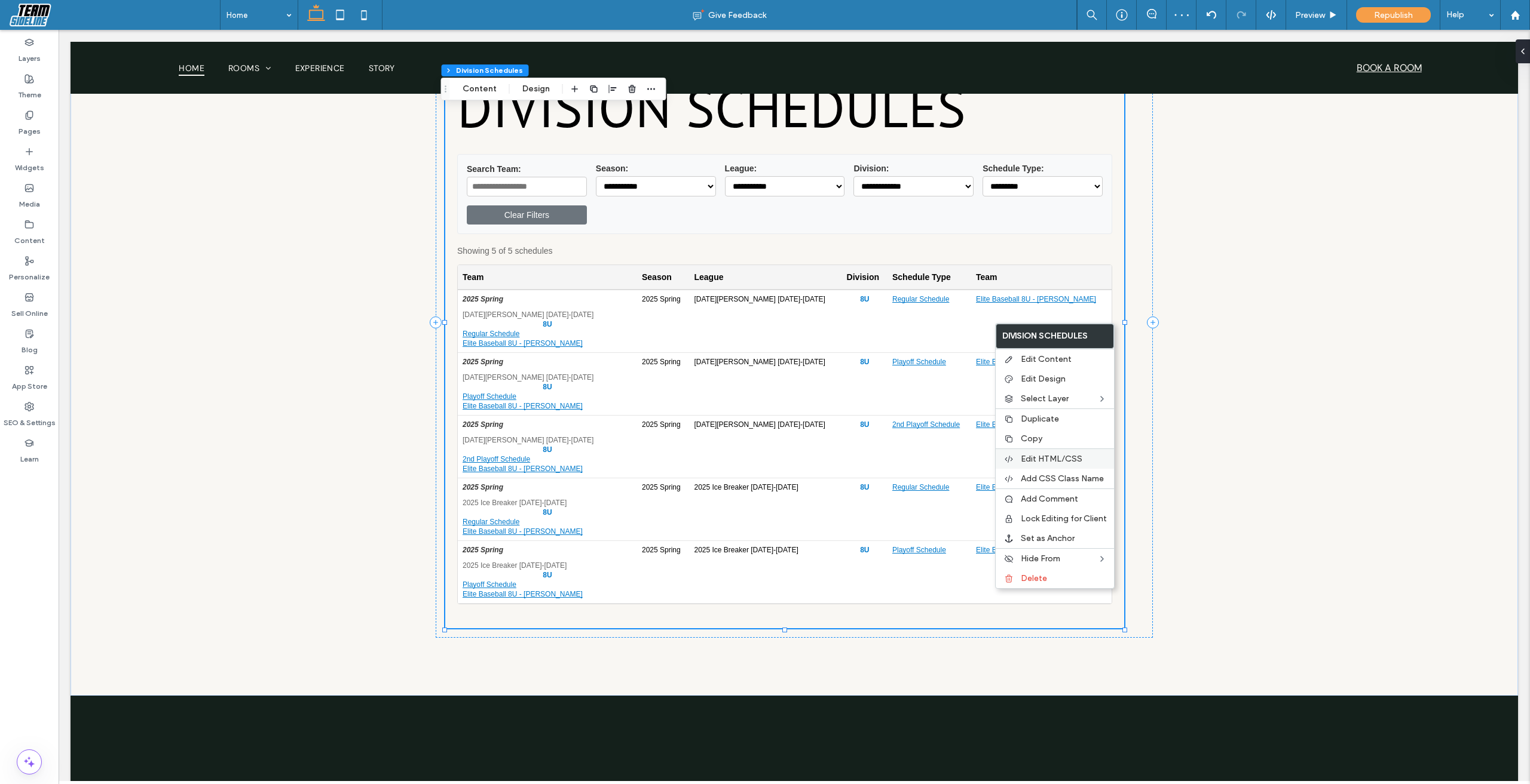
click at [1069, 468] on div "Edit HTML/CSS" at bounding box center [1054, 458] width 119 height 21
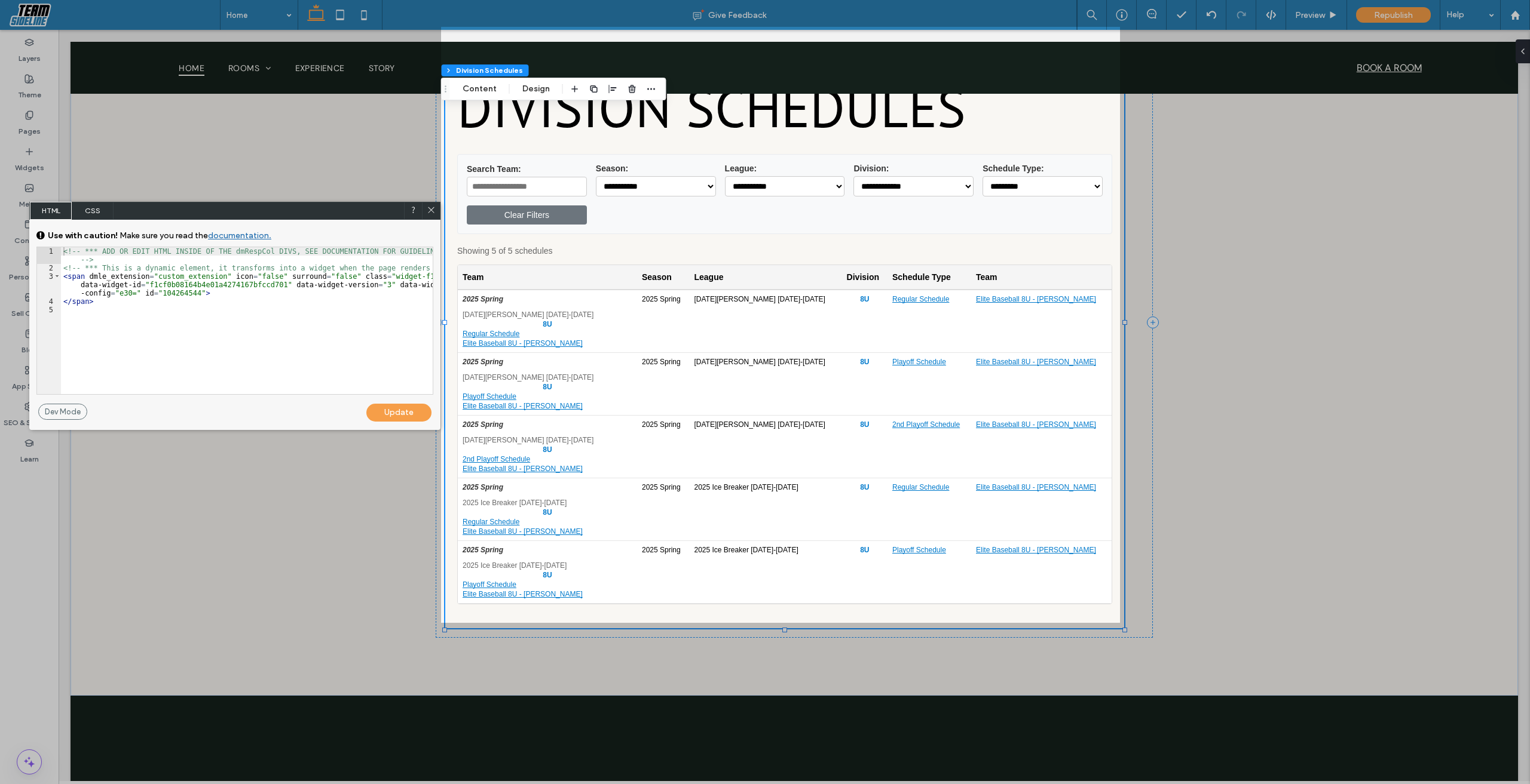
drag, startPoint x: 435, startPoint y: 213, endPoint x: 611, endPoint y: 185, distance: 178.2
click at [435, 213] on icon at bounding box center [431, 209] width 9 height 9
